Goal: Information Seeking & Learning: Learn about a topic

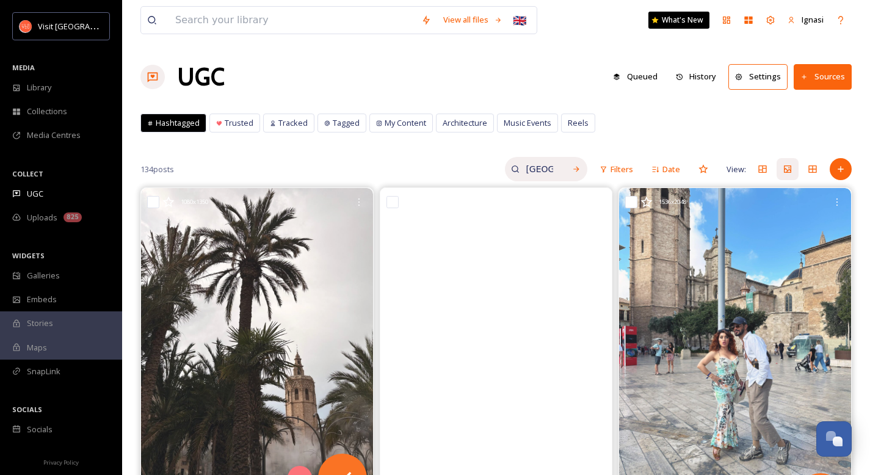
click at [544, 172] on input "[GEOGRAPHIC_DATA]" at bounding box center [539, 169] width 40 height 24
type input "p"
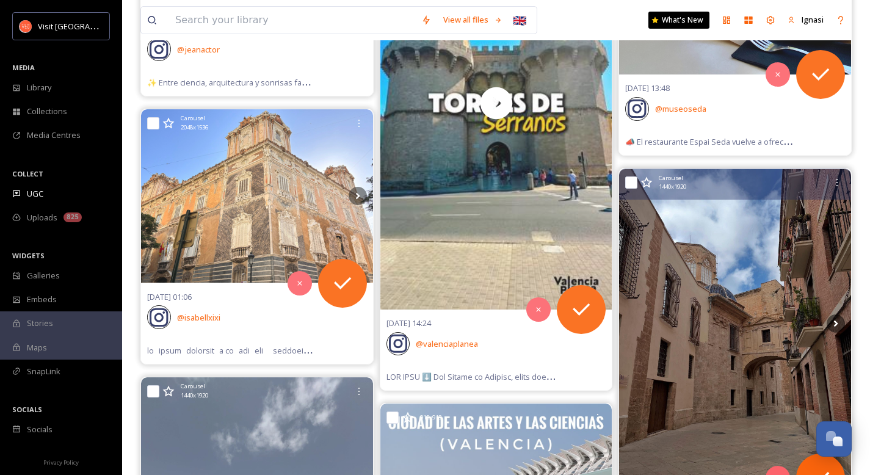
scroll to position [6024, 0]
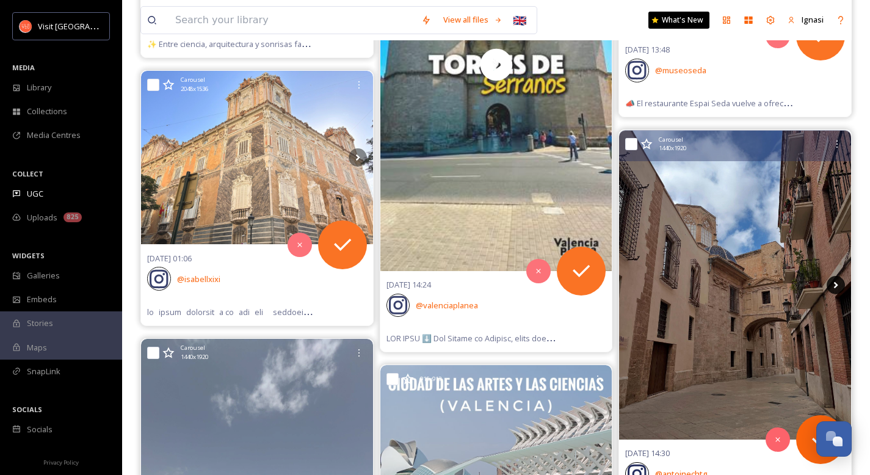
click at [832, 286] on icon at bounding box center [835, 285] width 18 height 18
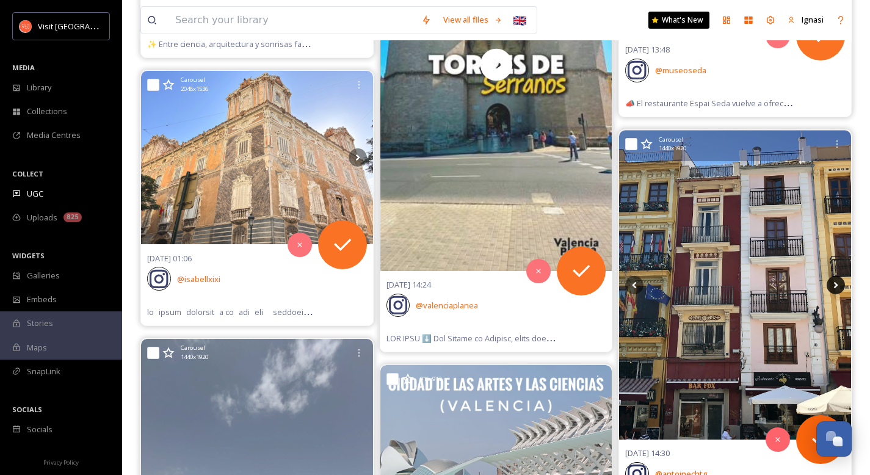
click at [832, 286] on icon at bounding box center [835, 285] width 18 height 18
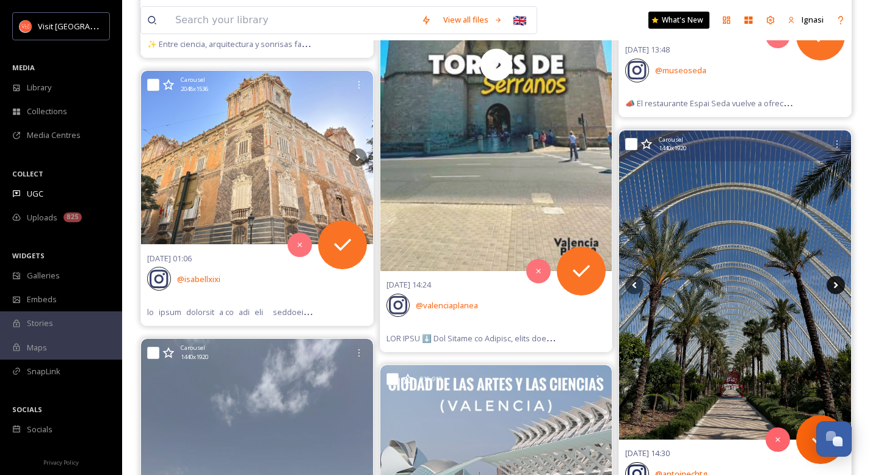
click at [832, 286] on icon at bounding box center [835, 285] width 18 height 18
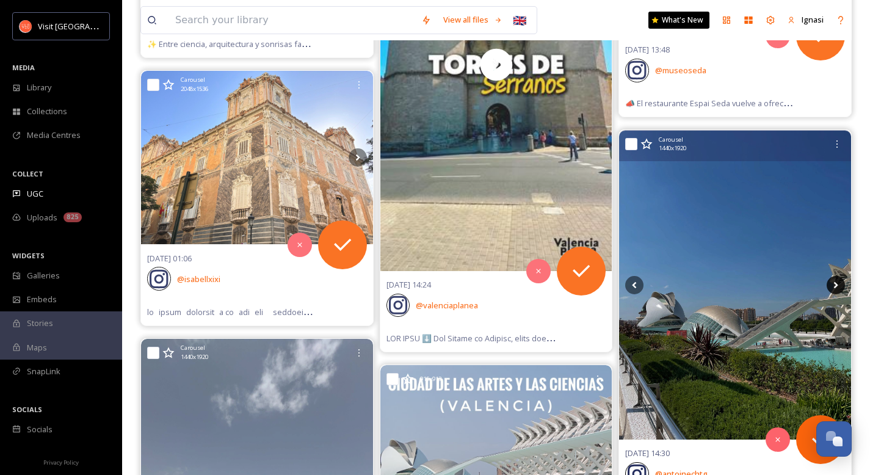
click at [832, 286] on icon at bounding box center [835, 285] width 18 height 18
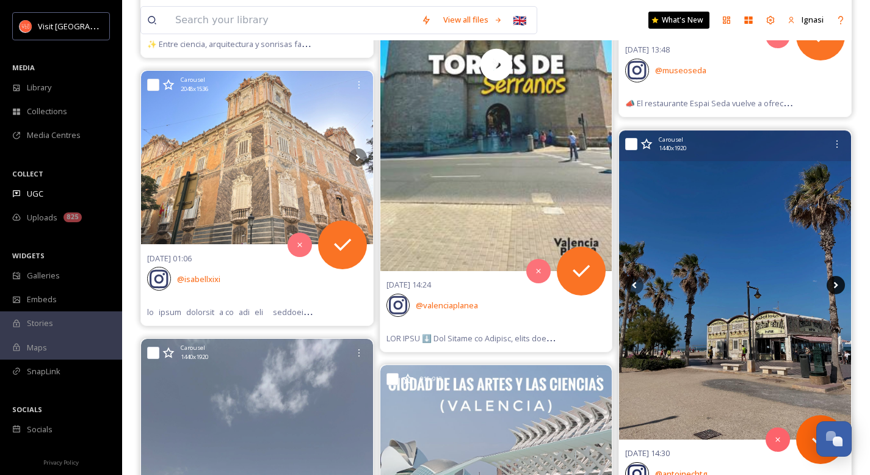
click at [832, 286] on icon at bounding box center [835, 285] width 18 height 18
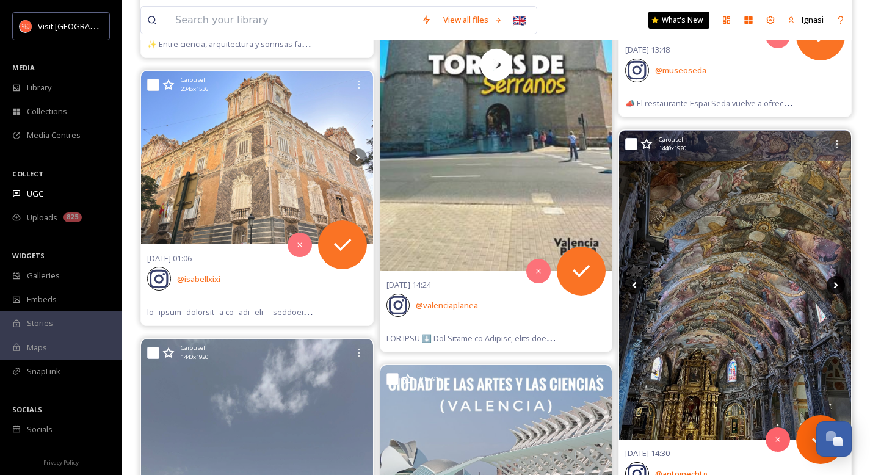
click at [832, 286] on icon at bounding box center [835, 285] width 18 height 18
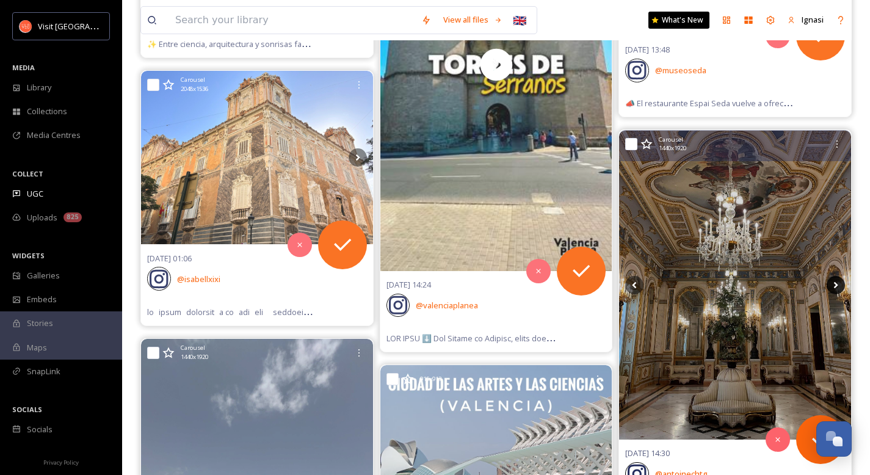
click at [832, 286] on icon at bounding box center [835, 285] width 18 height 18
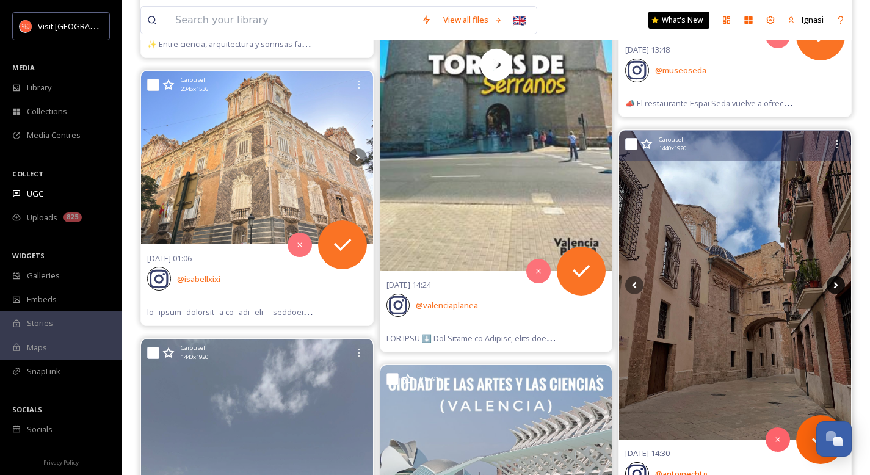
click at [835, 286] on icon at bounding box center [836, 284] width 4 height 7
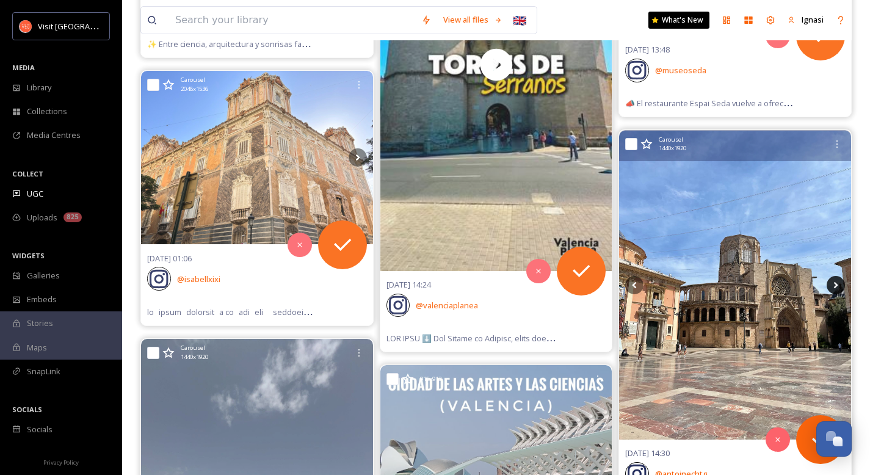
click at [835, 286] on icon at bounding box center [836, 284] width 4 height 7
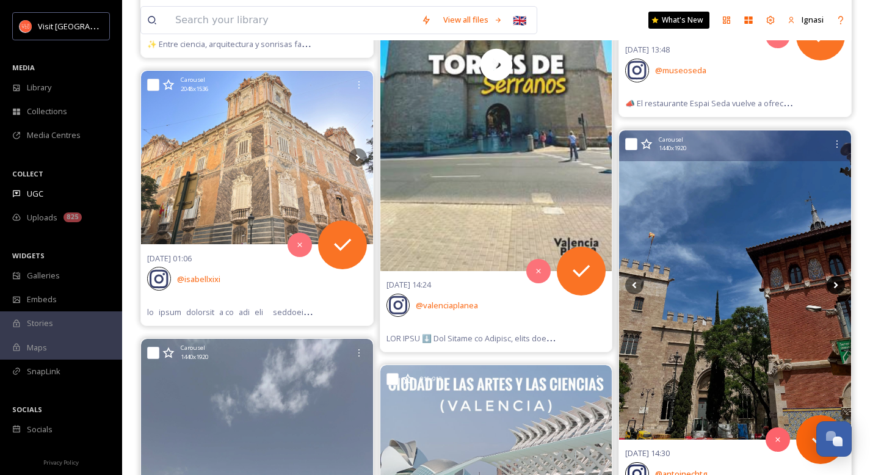
click at [835, 286] on icon at bounding box center [836, 284] width 4 height 7
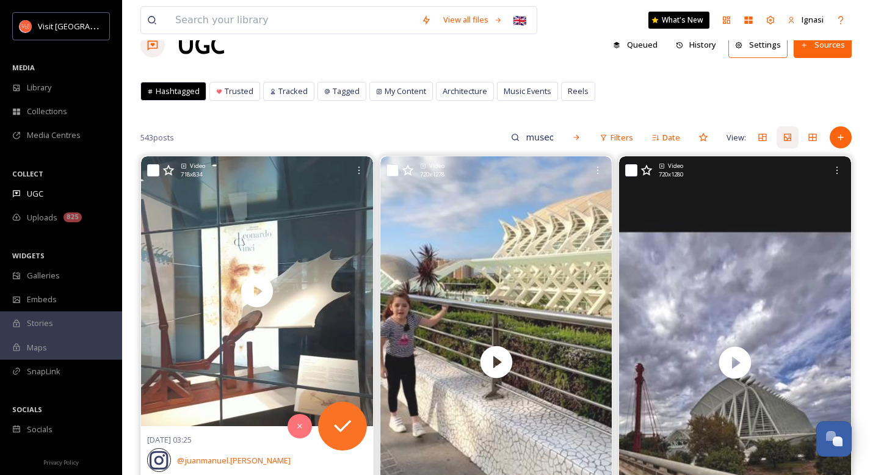
scroll to position [0, 0]
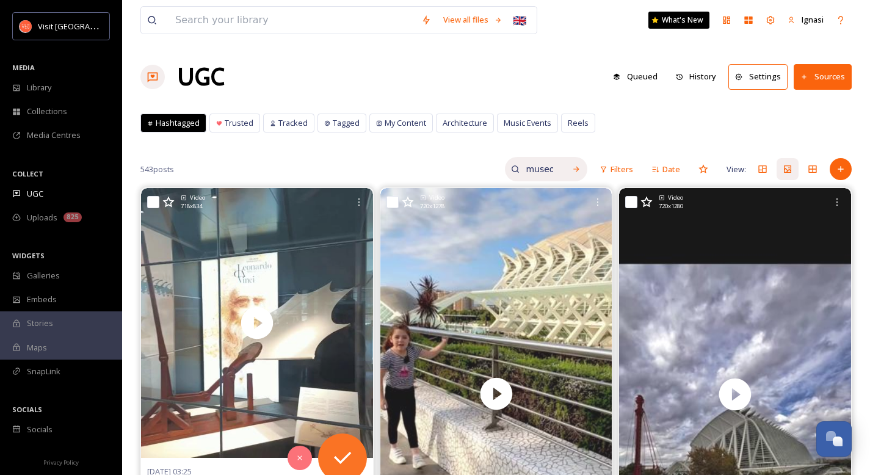
click at [540, 163] on input "museo" at bounding box center [539, 169] width 40 height 24
click at [492, 169] on input "museo" at bounding box center [513, 169] width 92 height 24
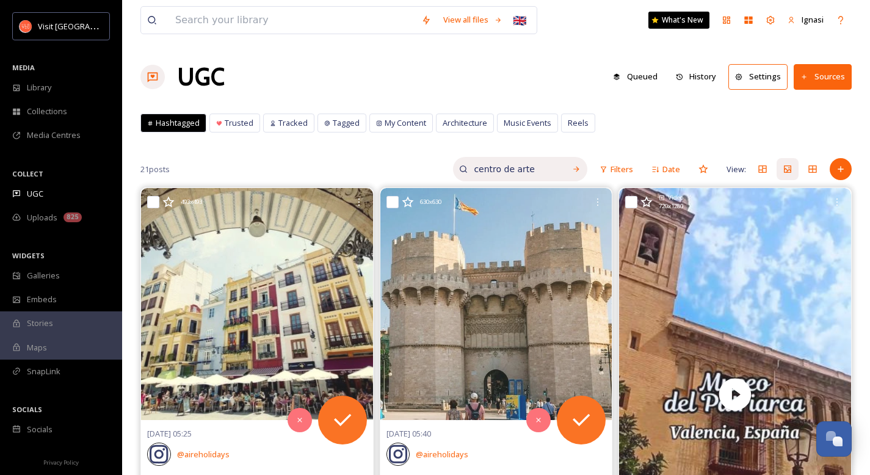
click at [491, 173] on input "centro de arte" at bounding box center [513, 169] width 92 height 24
click at [491, 172] on input "centro de arte" at bounding box center [513, 169] width 92 height 24
type input "[PERSON_NAME]"
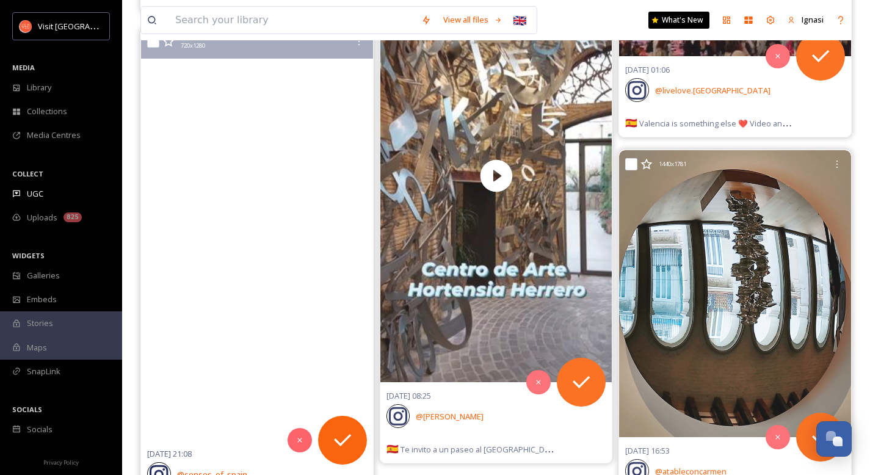
scroll to position [599, 0]
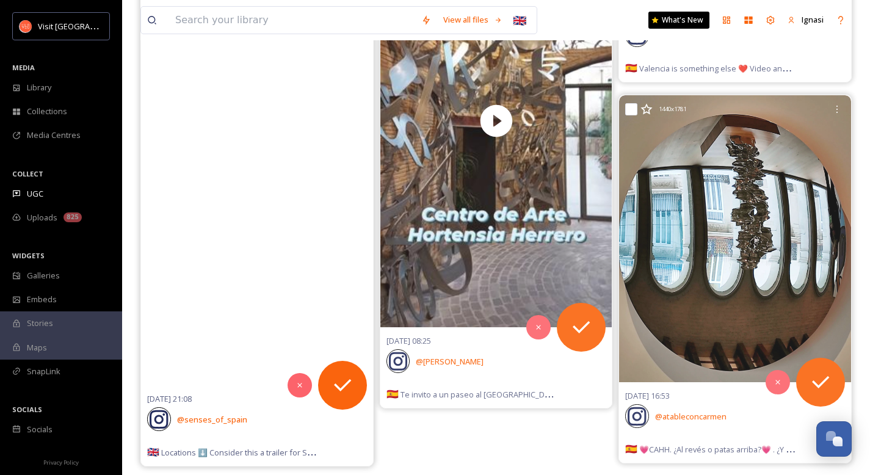
click at [337, 294] on video "Locations ⬇️\a\aConsider this a trailer for SO. MUCH. Valencia content that I h…" at bounding box center [257, 179] width 232 height 413
